Goal: Transaction & Acquisition: Purchase product/service

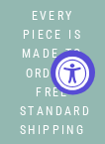
select select "3"
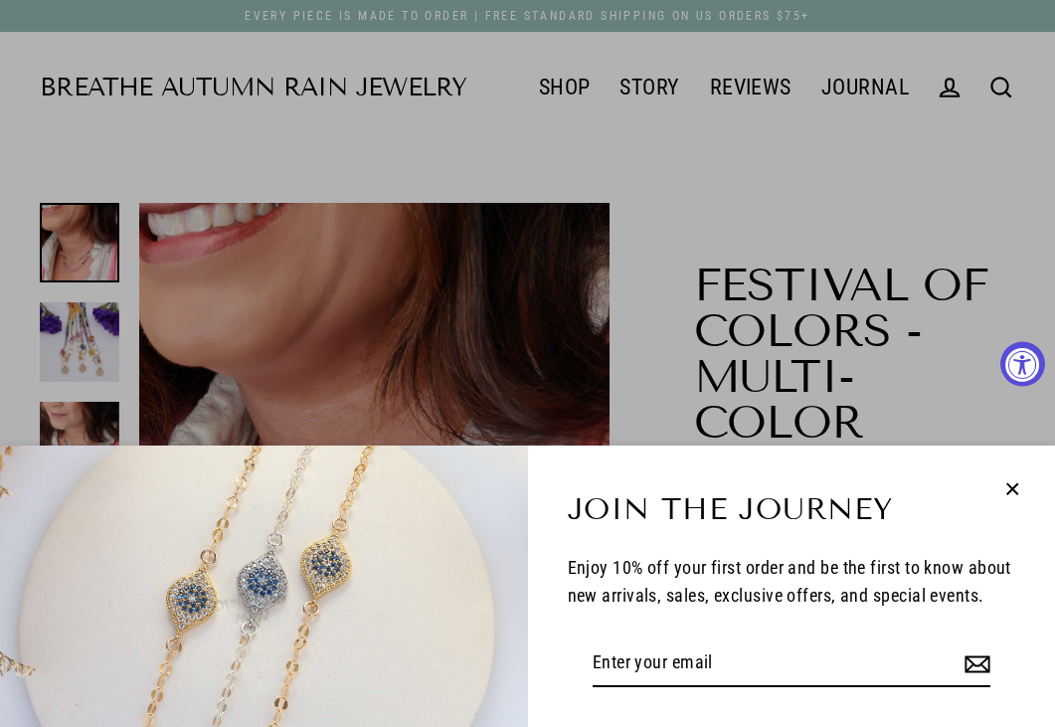
click at [104, 143] on div "Join the Journey Enjoy 10% off your first order and be the first to know about …" at bounding box center [527, 363] width 1055 height 727
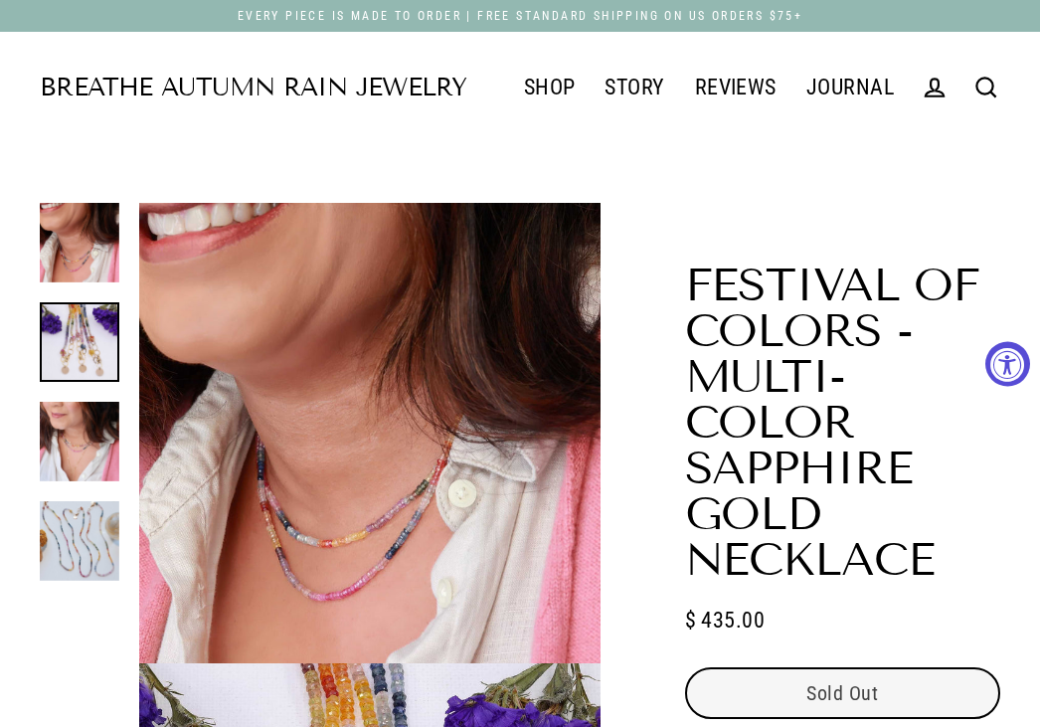
click at [104, 76] on link "Breathe Autumn Rain Jewelry" at bounding box center [253, 88] width 426 height 25
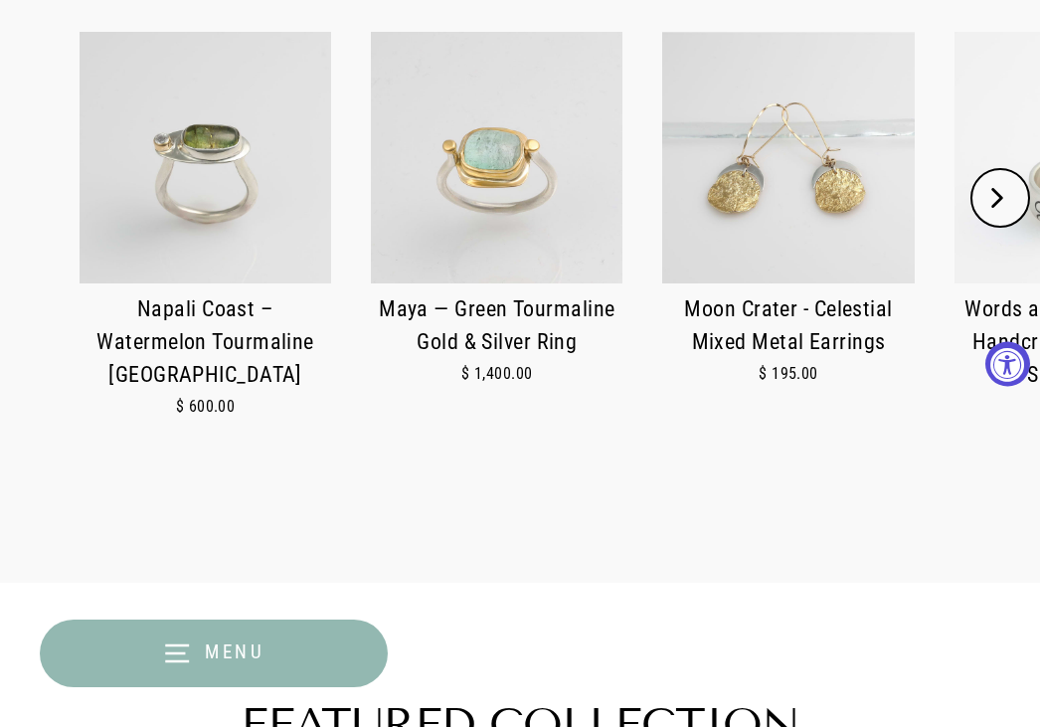
scroll to position [696, 0]
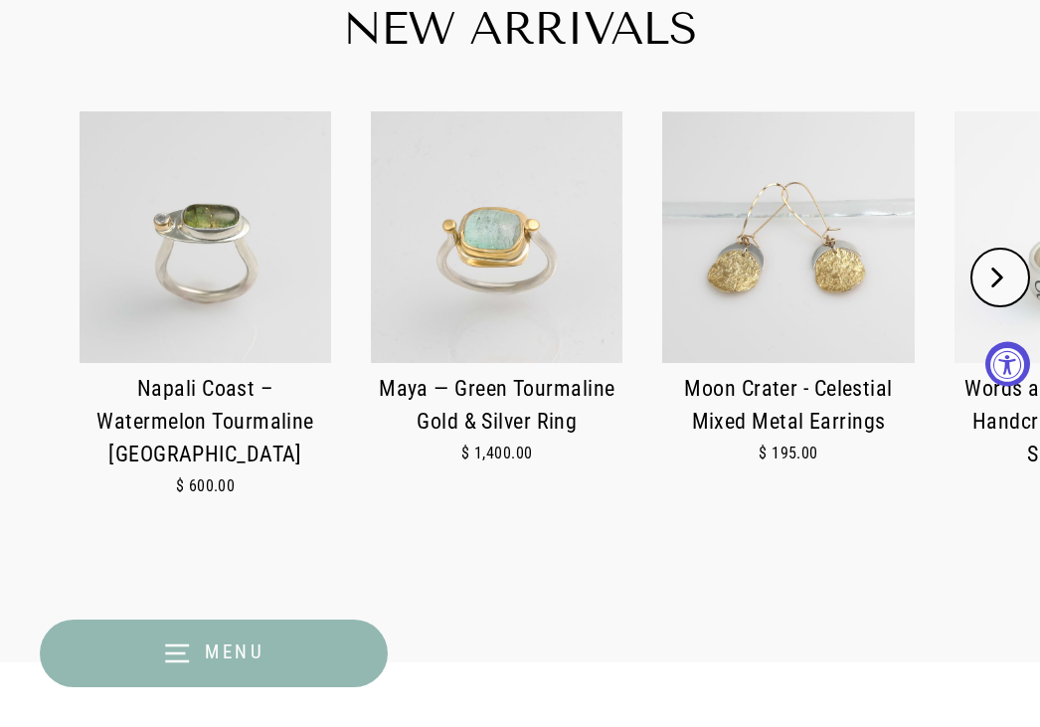
click at [444, 251] on img at bounding box center [496, 236] width 251 height 251
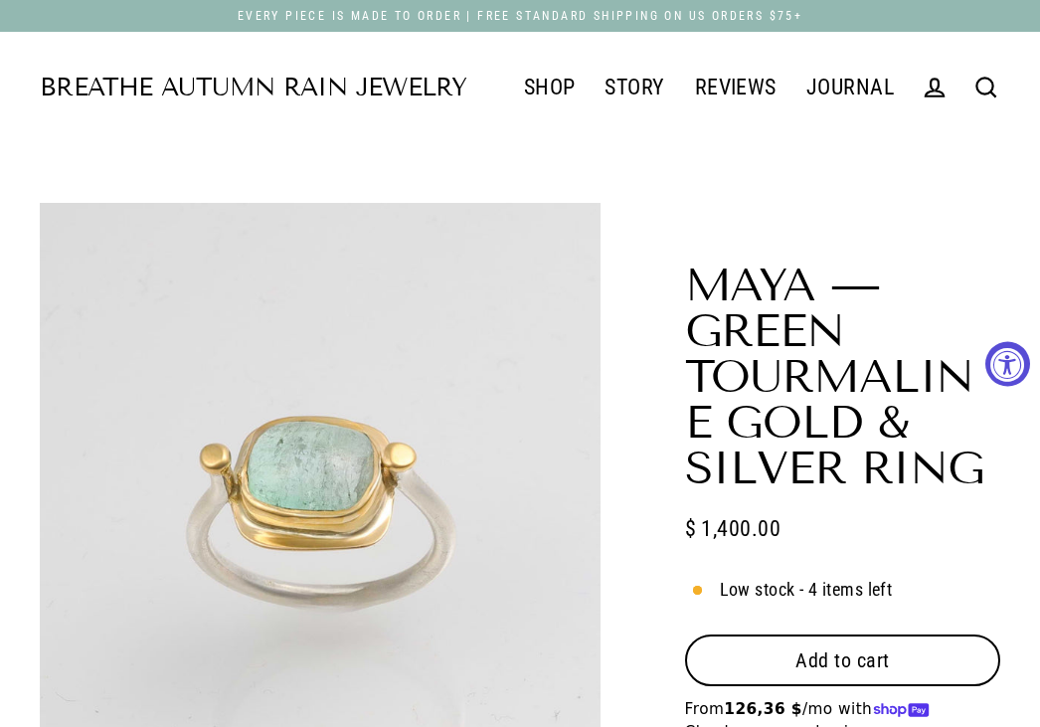
select select "3"
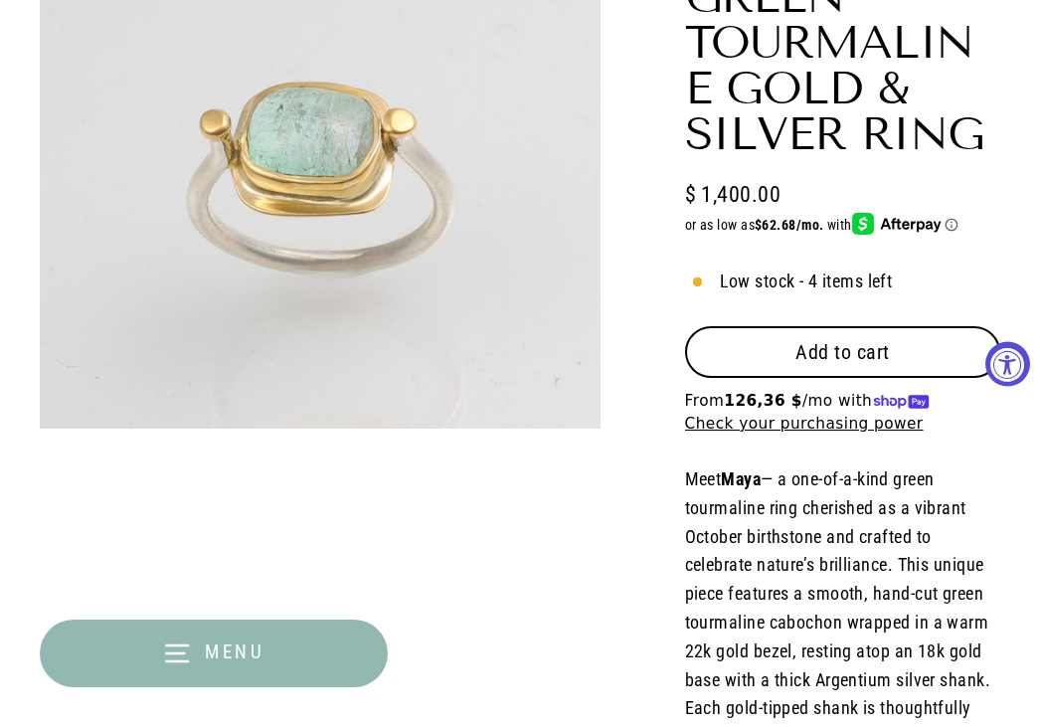
scroll to position [398, 0]
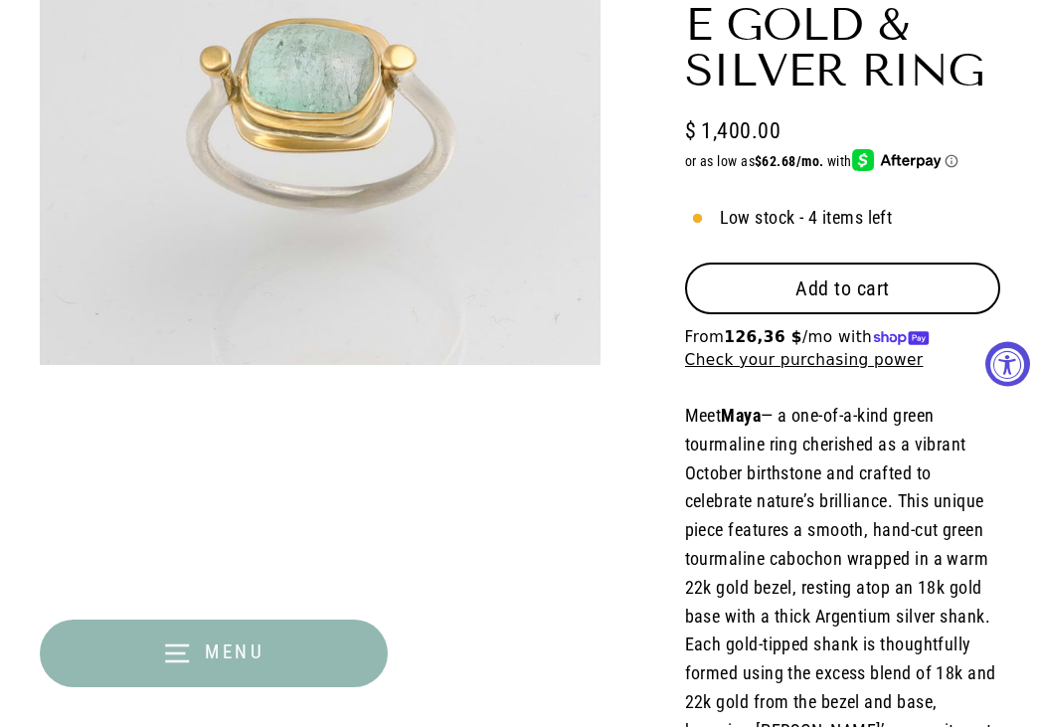
click at [926, 296] on button "Add to cart" at bounding box center [842, 288] width 315 height 52
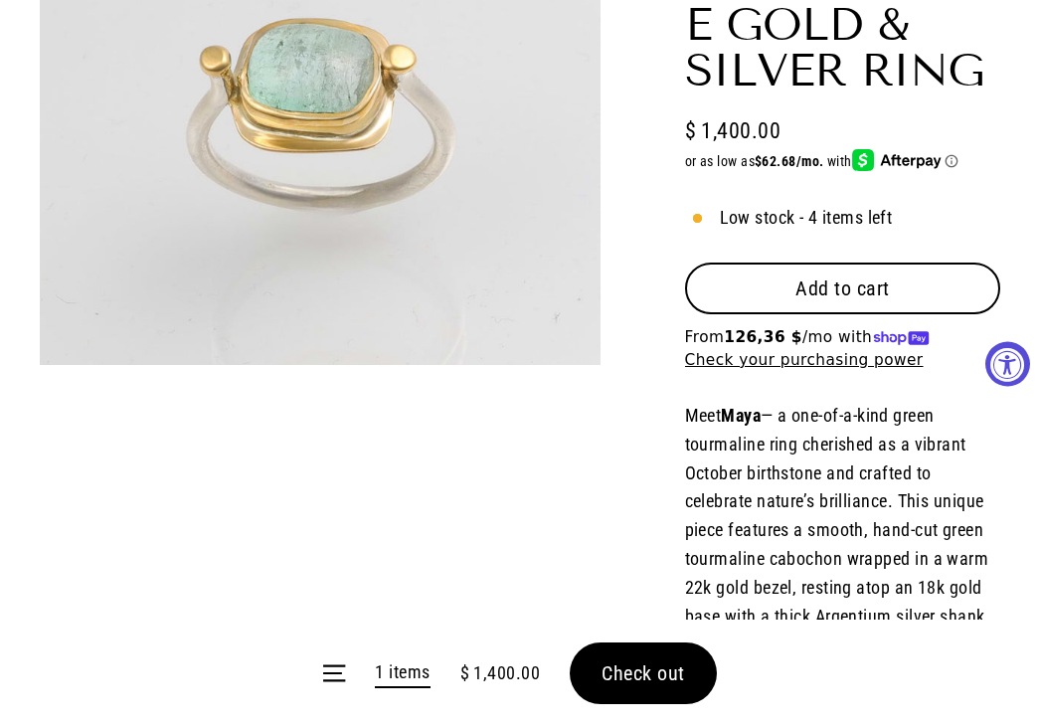
click at [693, 669] on form "Menu 1 items $ 1,400.00 Check out" at bounding box center [520, 672] width 1040 height 107
click at [634, 671] on form "Menu 1 items $ 1,400.00 Check out" at bounding box center [520, 672] width 1040 height 107
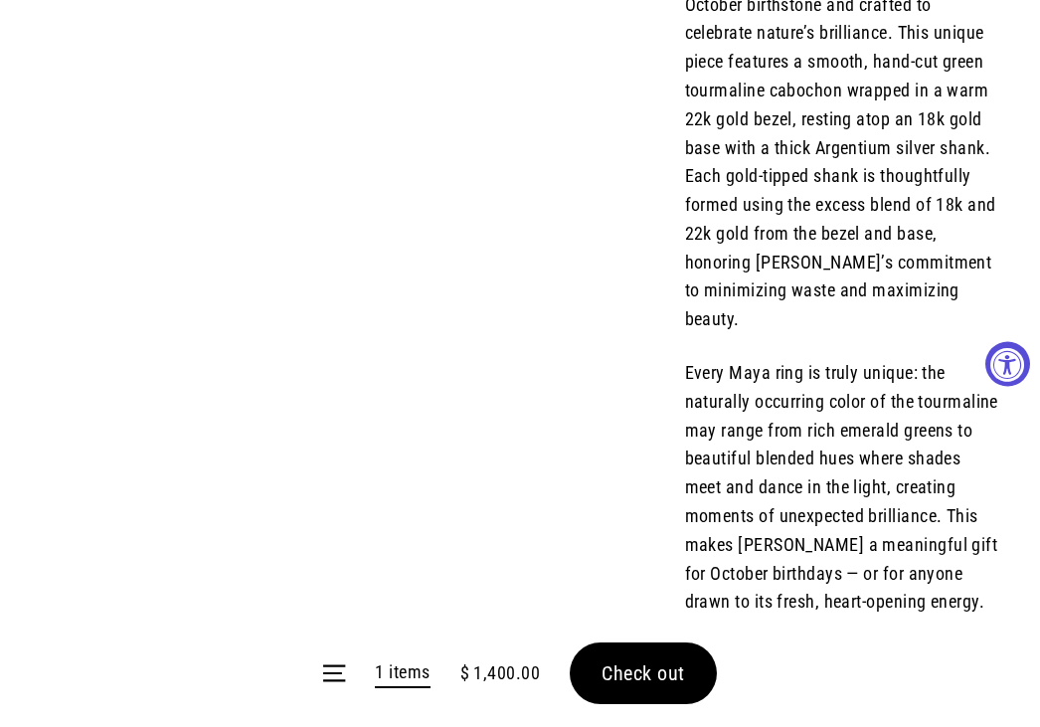
scroll to position [895, 0]
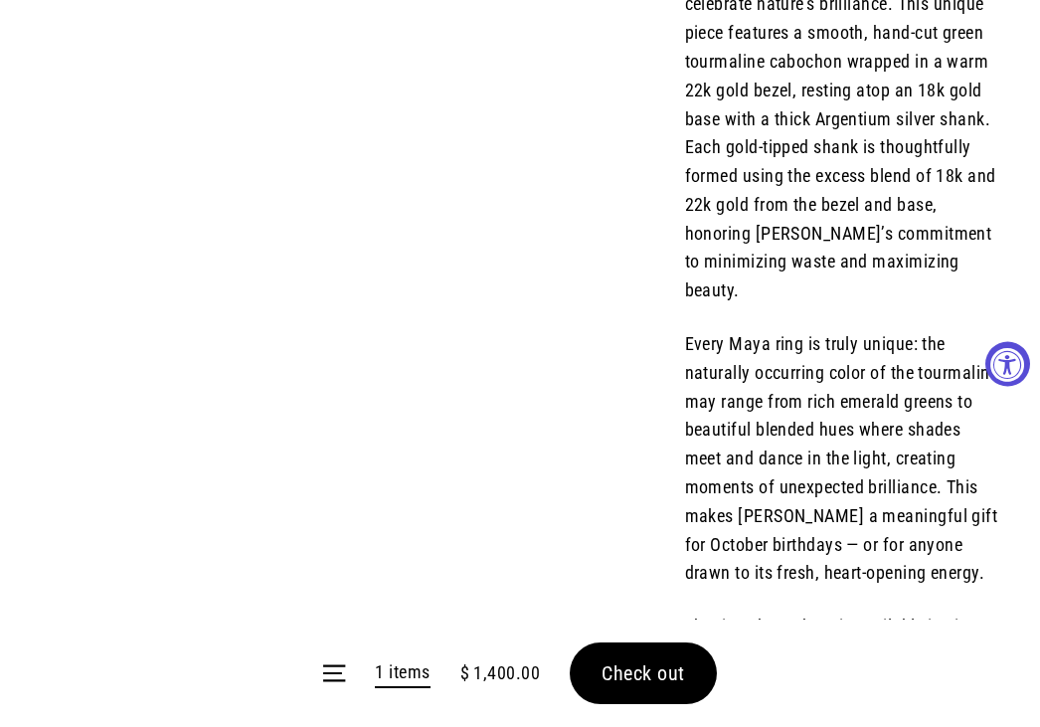
click at [666, 679] on form "Menu 1 items $ 1,400.00 Check out" at bounding box center [520, 672] width 1040 height 107
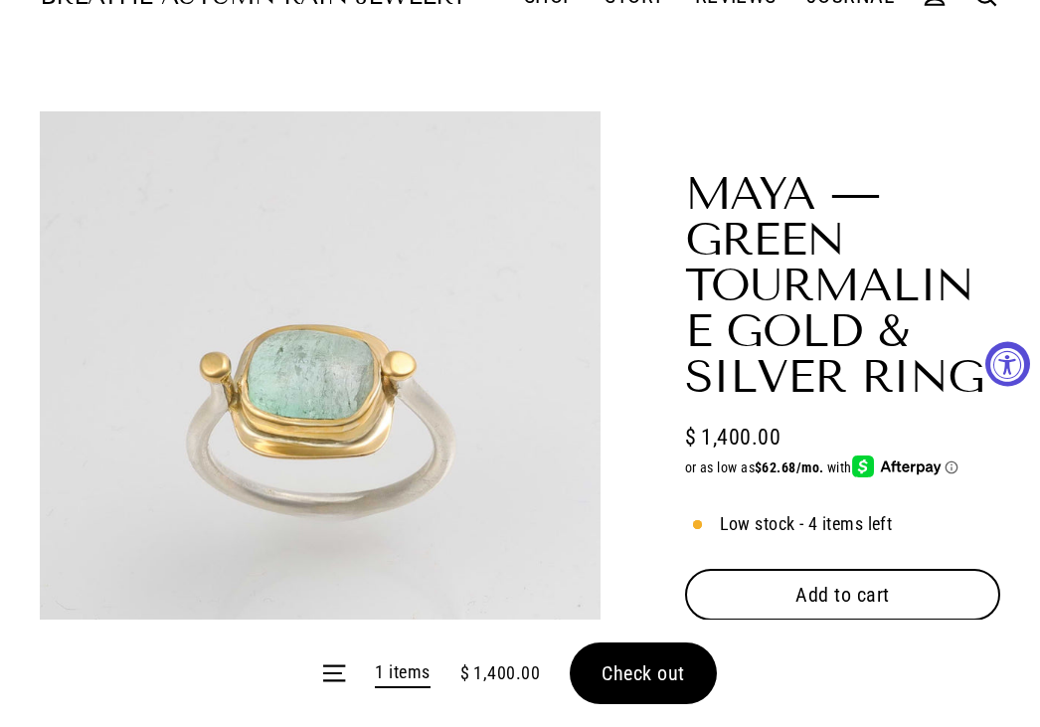
scroll to position [0, 0]
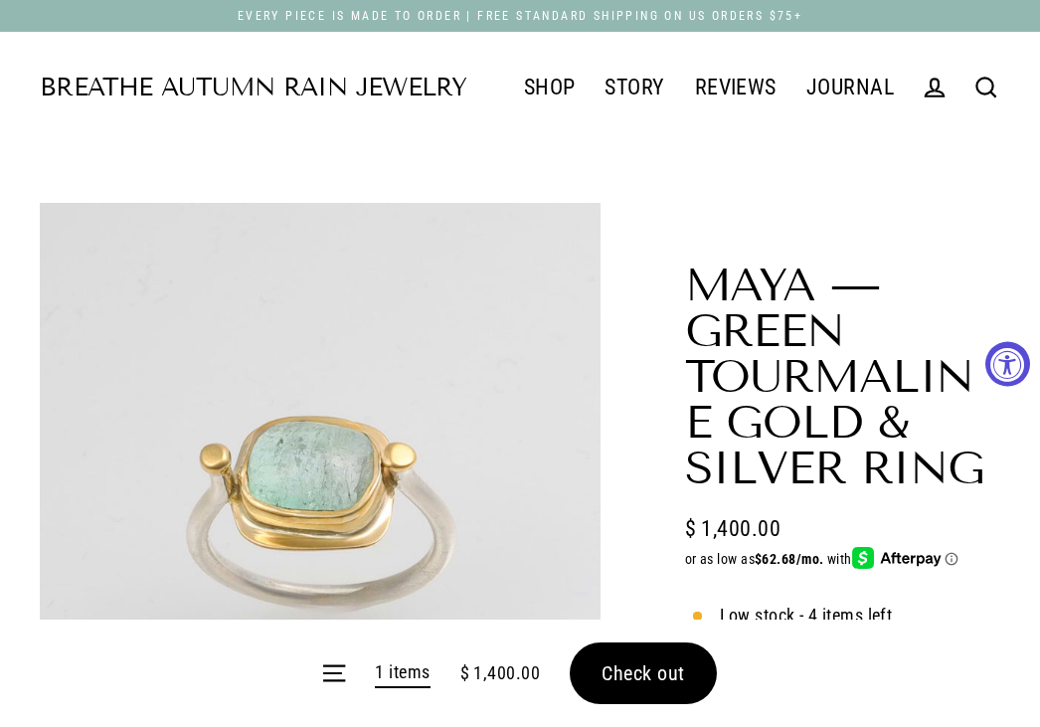
click at [659, 687] on button "Check out" at bounding box center [643, 673] width 147 height 62
